Goal: Transaction & Acquisition: Purchase product/service

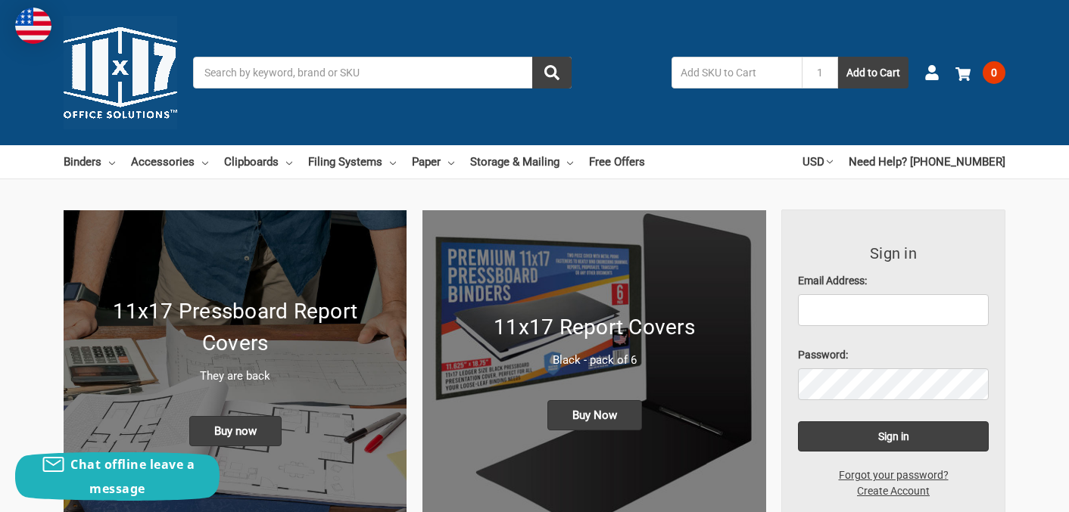
scroll to position [76, 0]
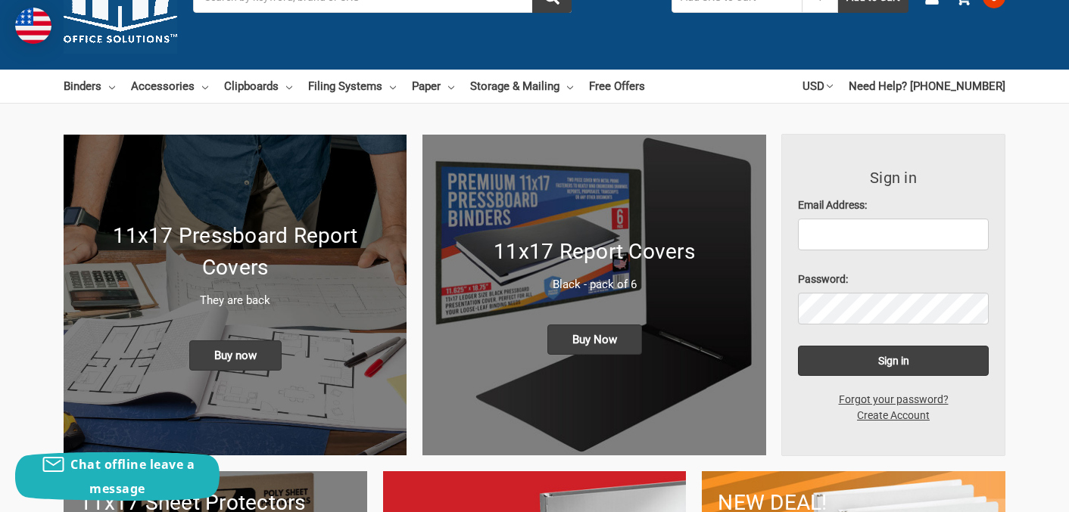
click at [605, 244] on h1 "11x17 Report Covers" at bounding box center [593, 252] width 311 height 32
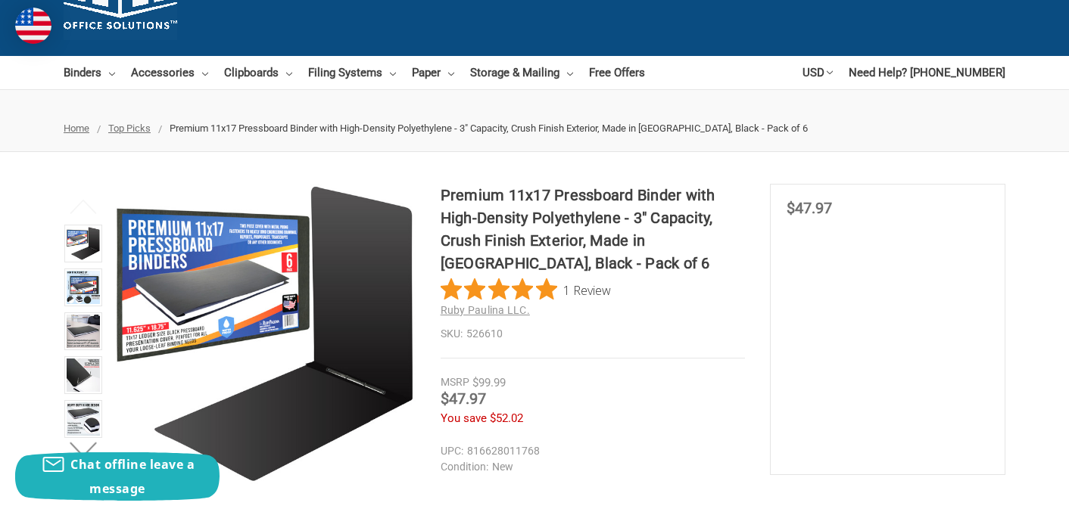
scroll to position [76, 0]
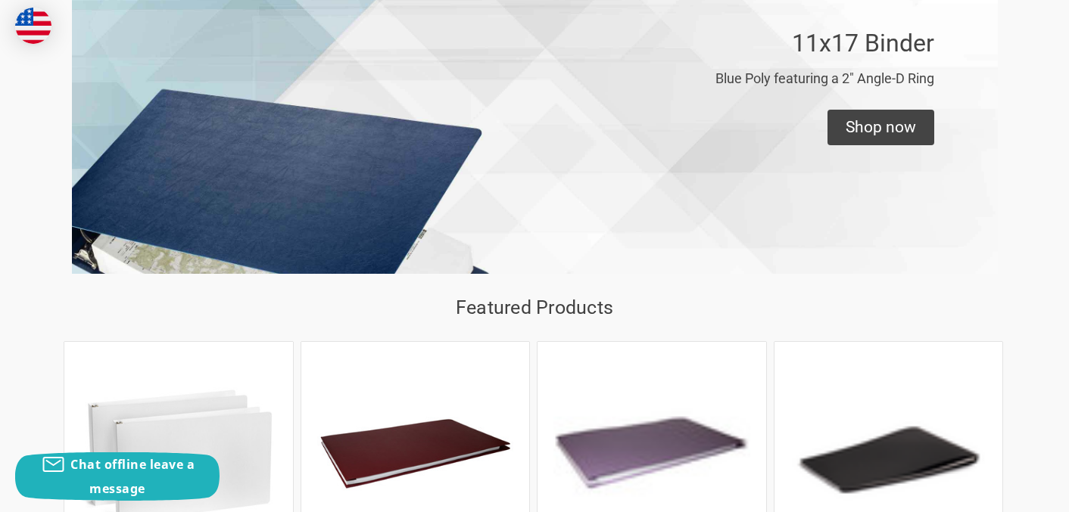
scroll to position [1438, 0]
